Goal: Navigation & Orientation: Find specific page/section

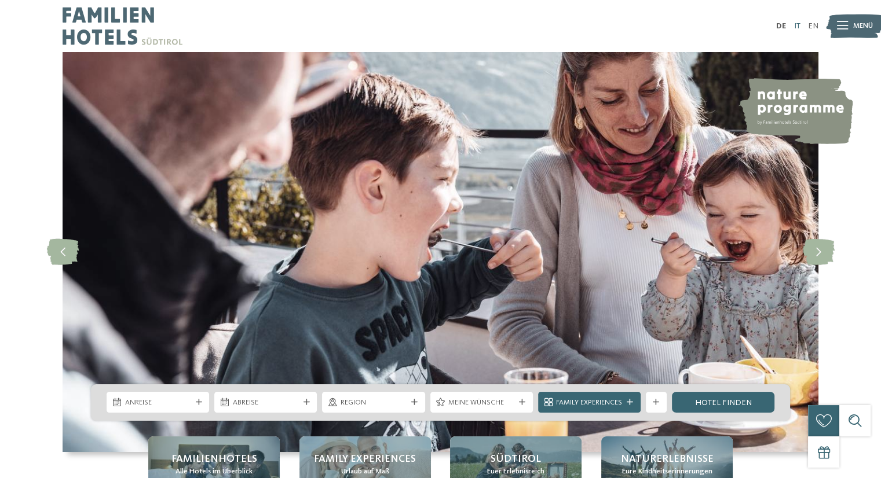
click at [797, 23] on link "IT" at bounding box center [796, 26] width 6 height 8
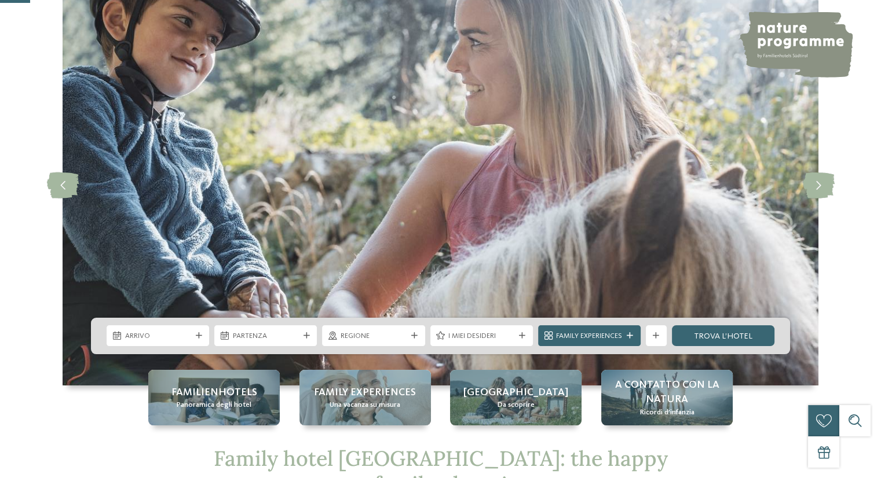
scroll to position [174, 0]
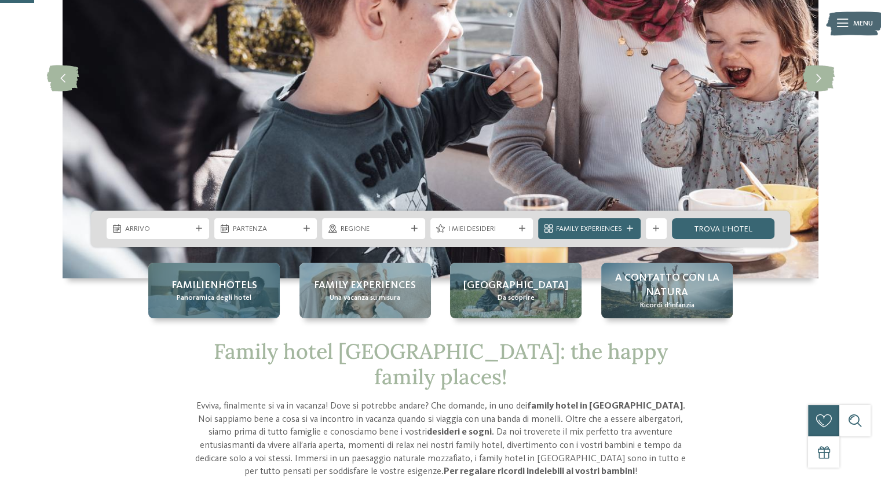
click at [248, 286] on span "Familienhotels" at bounding box center [214, 286] width 86 height 14
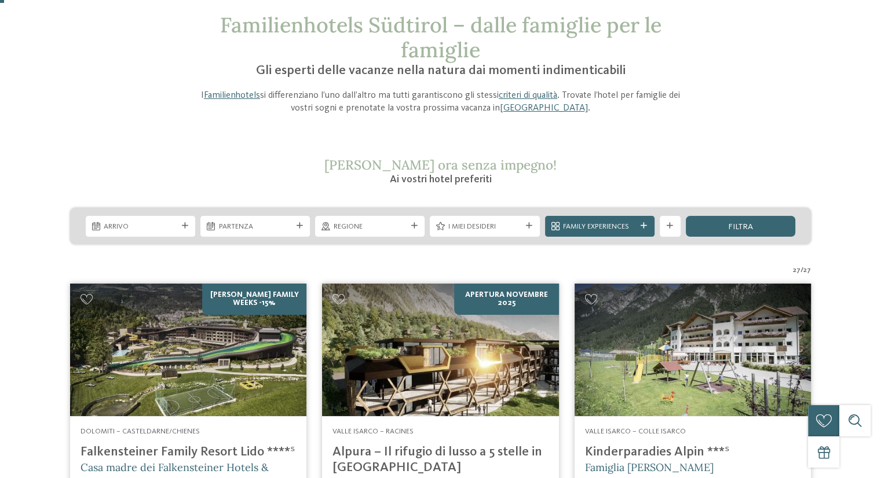
scroll to position [174, 0]
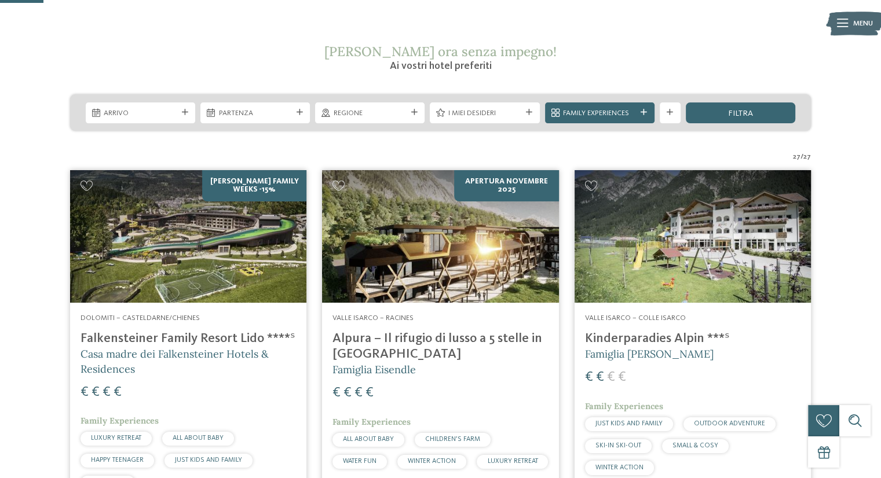
click at [213, 244] on img at bounding box center [188, 236] width 236 height 133
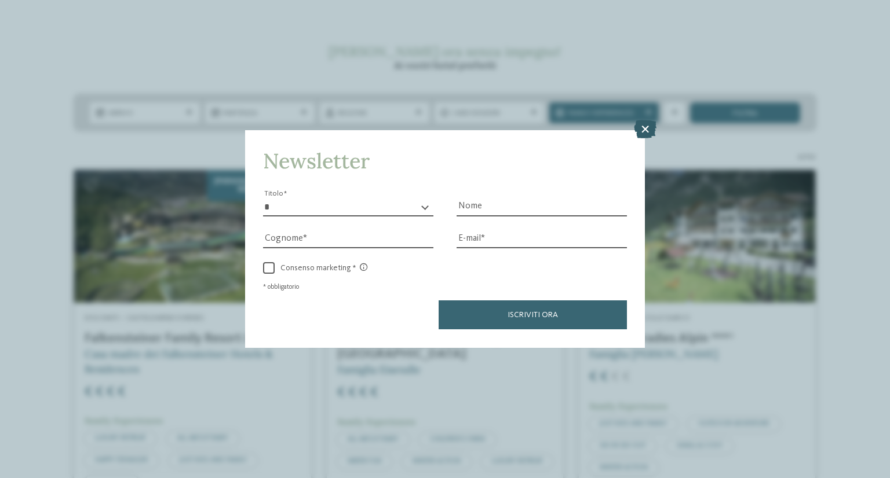
click at [651, 130] on icon at bounding box center [645, 129] width 23 height 19
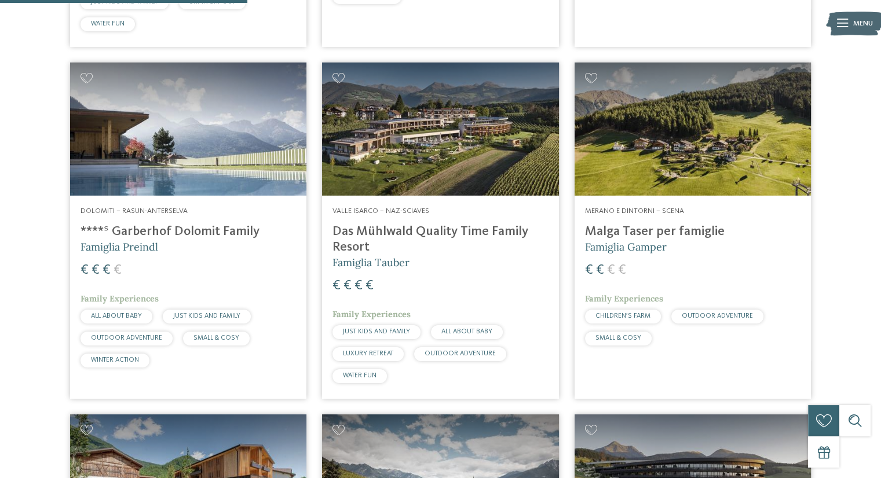
scroll to position [811, 0]
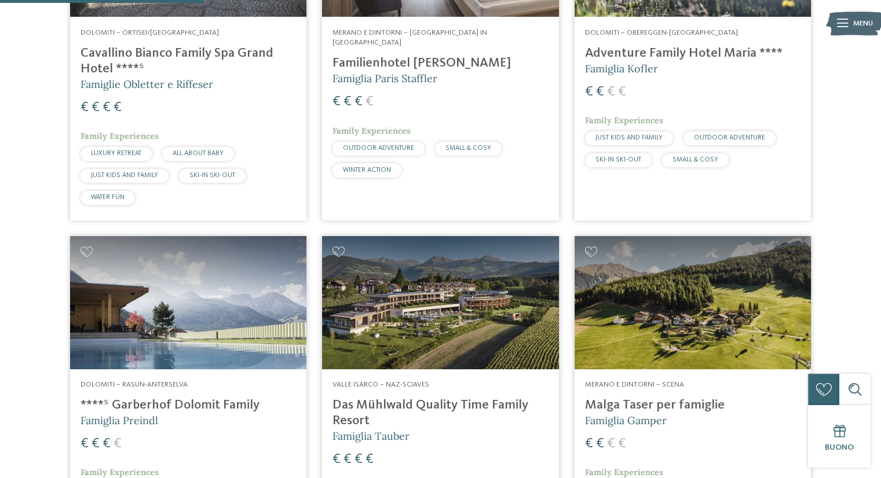
click at [507, 324] on img at bounding box center [440, 302] width 236 height 133
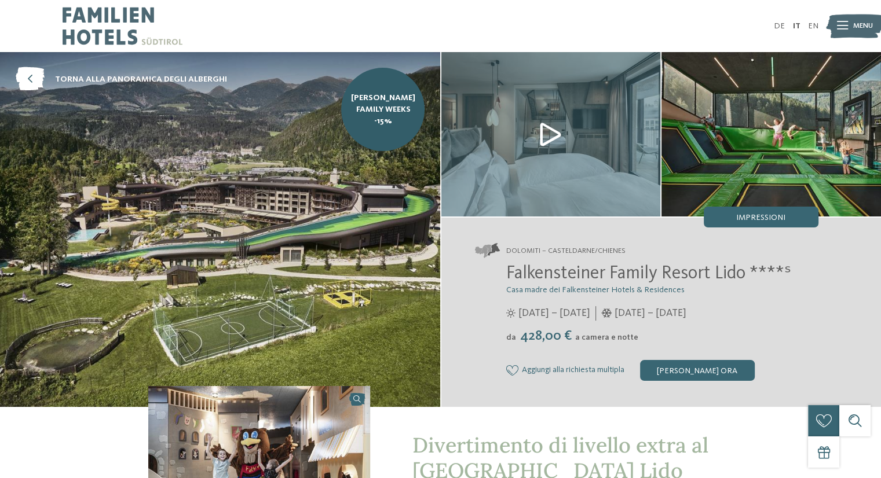
click at [320, 228] on img at bounding box center [220, 229] width 440 height 355
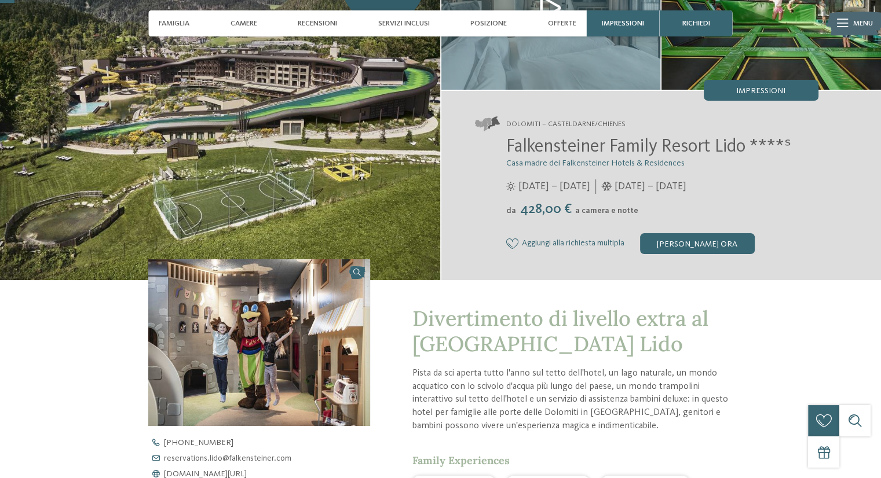
scroll to position [58, 0]
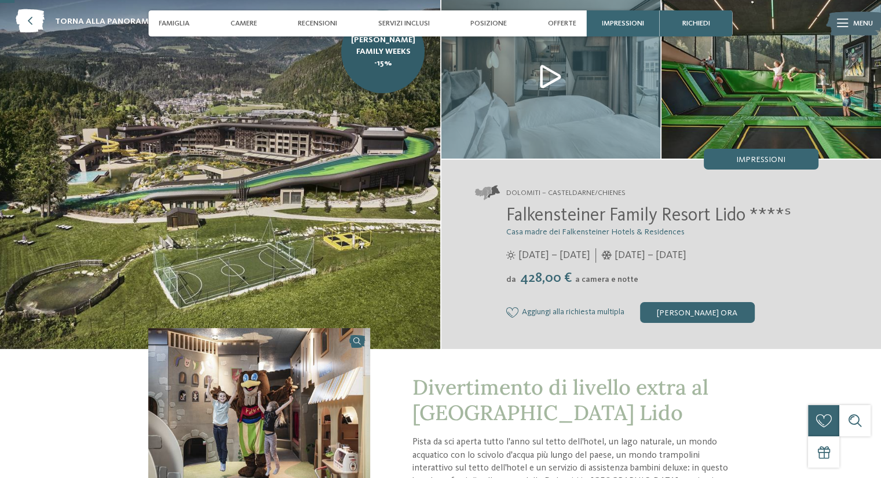
click at [368, 265] on img at bounding box center [220, 171] width 440 height 355
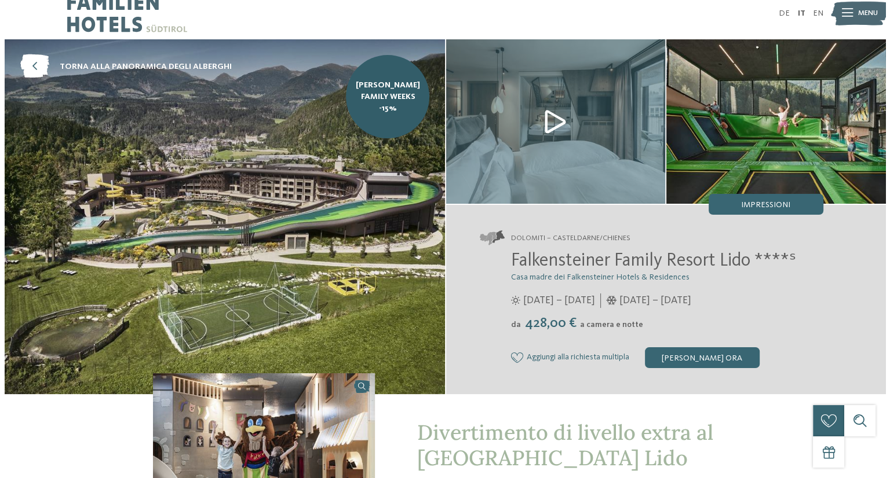
scroll to position [0, 0]
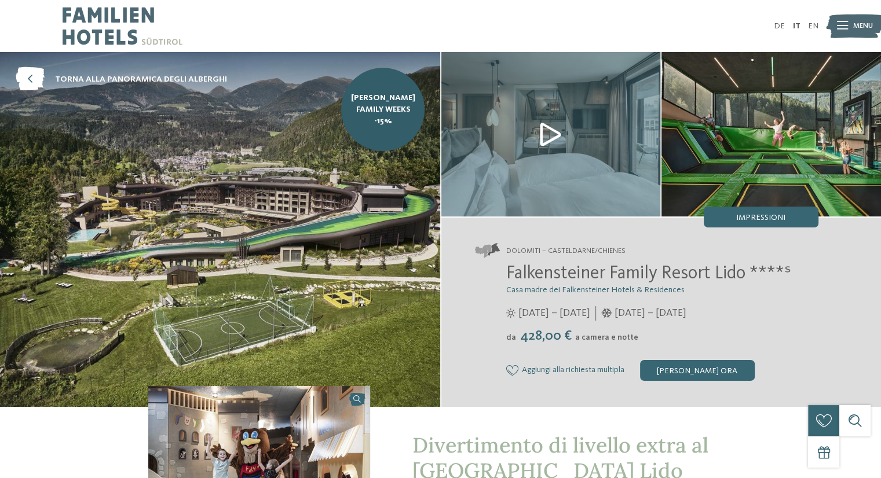
click at [496, 149] on img at bounding box center [551, 134] width 220 height 164
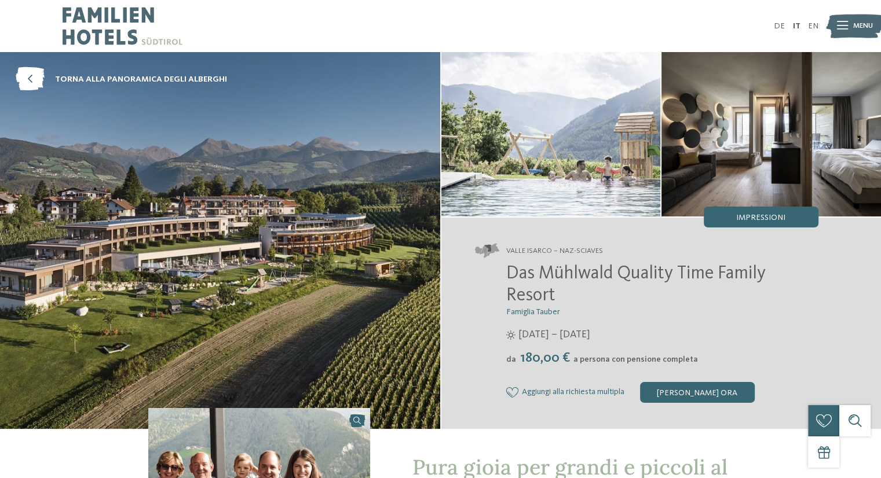
click at [587, 158] on img at bounding box center [551, 134] width 220 height 164
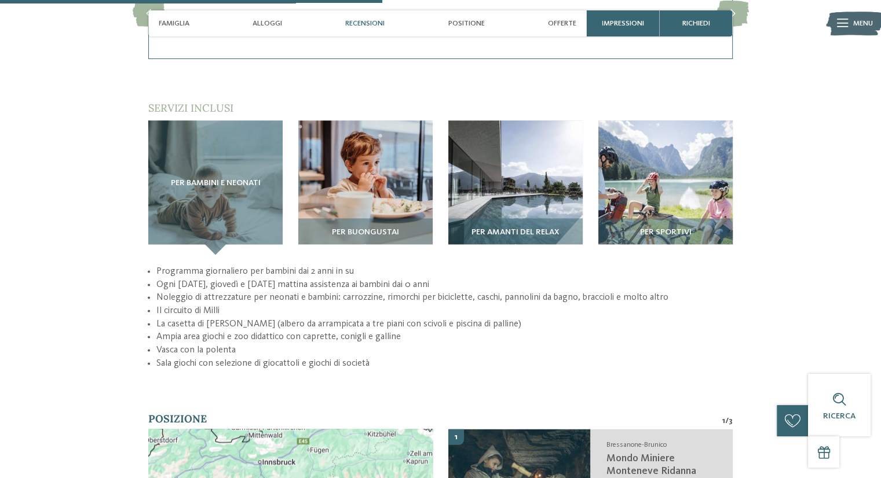
scroll to position [1795, 0]
